Goal: Task Accomplishment & Management: Manage account settings

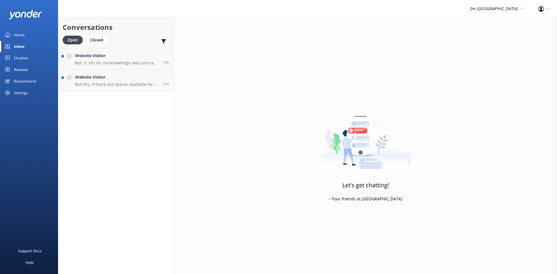
click at [26, 46] on link "Inbox" at bounding box center [29, 47] width 58 height 12
click at [129, 80] on h4 "Website Visitor" at bounding box center [117, 77] width 84 height 6
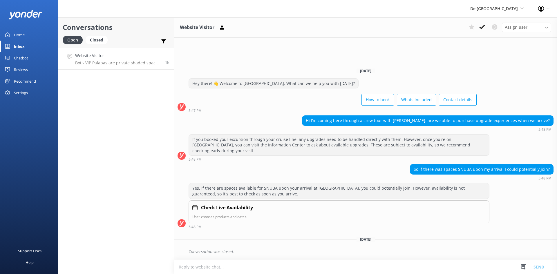
click at [124, 66] on link "Website Visitor Bot: - VIP Palapas are private shaded spaces for up to 6 guests…" at bounding box center [115, 59] width 115 height 22
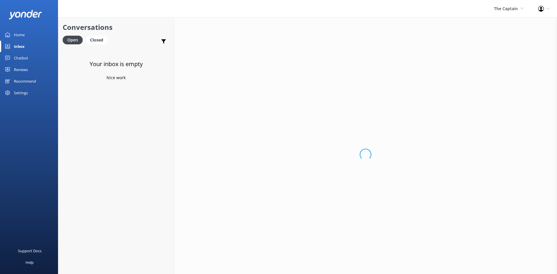
click at [18, 48] on div "Inbox" at bounding box center [19, 47] width 11 height 12
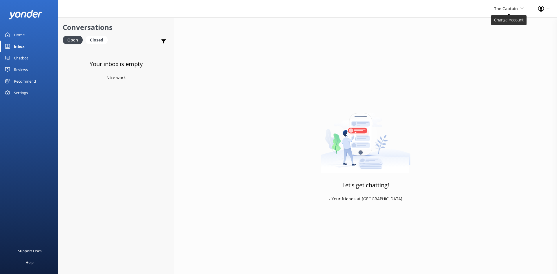
click at [507, 6] on span "The Captain De Palm Island Aruba's Activities Expert The Captain" at bounding box center [509, 9] width 30 height 6
click at [488, 25] on link "De [GEOGRAPHIC_DATA]" at bounding box center [502, 25] width 58 height 14
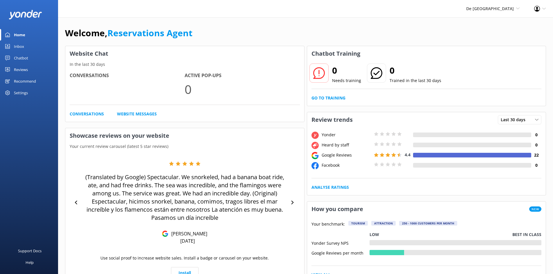
click at [18, 46] on div "Inbox" at bounding box center [19, 47] width 10 height 12
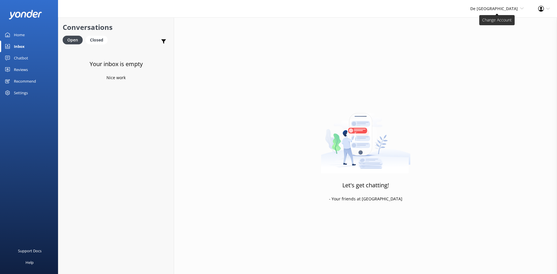
click at [503, 6] on span "De [GEOGRAPHIC_DATA]" at bounding box center [494, 9] width 48 height 6
click at [492, 51] on link "The Captain" at bounding box center [502, 53] width 58 height 14
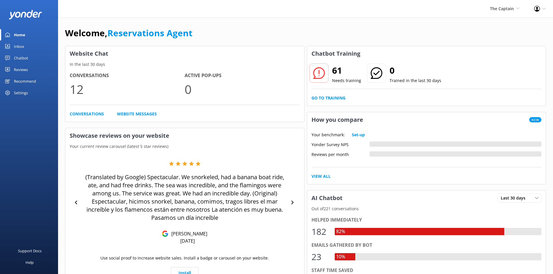
click at [22, 48] on div "Inbox" at bounding box center [19, 47] width 10 height 12
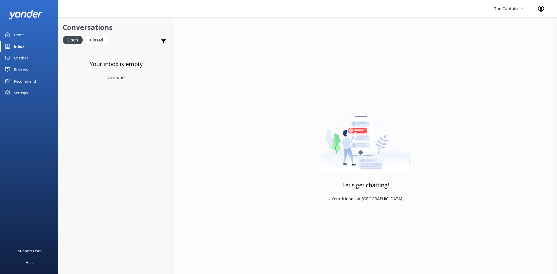
click at [15, 46] on div "Inbox" at bounding box center [19, 47] width 11 height 12
click at [509, 17] on div "The Captain De [GEOGRAPHIC_DATA] Aruba's Activities Expert The Captain Profile …" at bounding box center [278, 145] width 557 height 257
click at [509, 8] on span "The Captain" at bounding box center [506, 9] width 24 height 6
click at [499, 39] on link "Aruba's Activities Expert" at bounding box center [502, 39] width 58 height 14
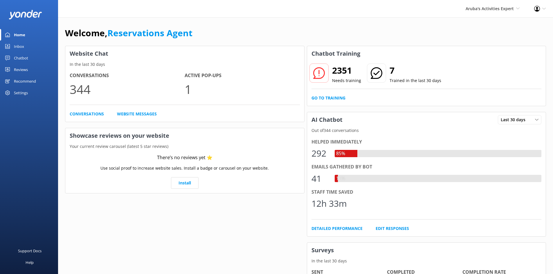
click at [19, 45] on div "Inbox" at bounding box center [19, 47] width 10 height 12
